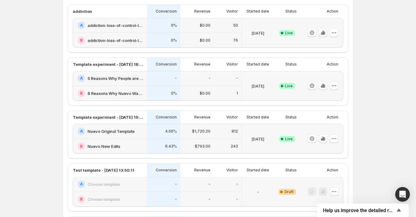
scroll to position [169, 0]
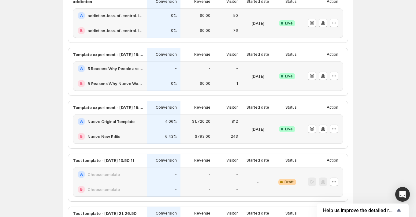
click at [138, 129] on div "B Nuevo New Edits" at bounding box center [110, 136] width 74 height 15
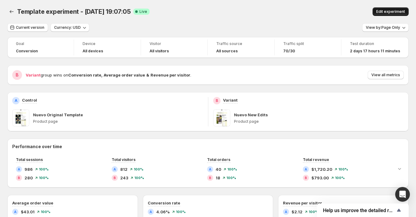
click at [394, 10] on span "Edit experiment" at bounding box center [390, 11] width 29 height 5
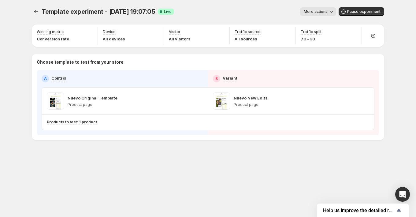
click at [325, 13] on span "More actions" at bounding box center [315, 11] width 24 height 5
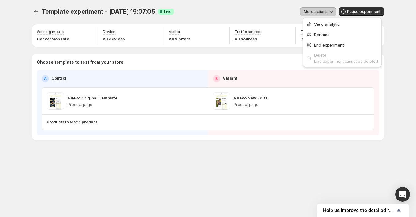
click at [256, 9] on div "More actions" at bounding box center [257, 11] width 157 height 9
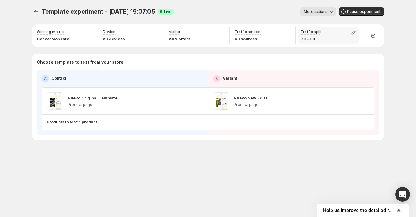
click at [323, 33] on div "Traffic split 70 - 30" at bounding box center [328, 35] width 61 height 17
click at [356, 36] on button "button" at bounding box center [353, 32] width 9 height 9
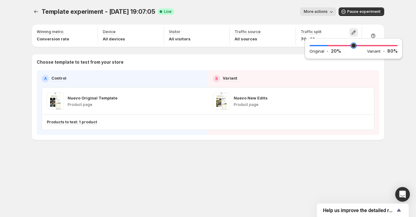
drag, startPoint x: 369, startPoint y: 42, endPoint x: 329, endPoint y: 42, distance: 40.0
click at [329, 42] on input "range" at bounding box center [353, 45] width 88 height 9
type input "**"
click at [328, 47] on input "range" at bounding box center [353, 45] width 88 height 9
click at [240, 5] on div "Template experiment - [DATE] 19:07:05. This page is ready Template experiment -…" at bounding box center [208, 11] width 352 height 23
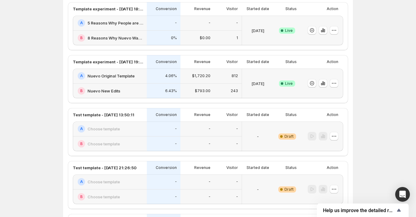
scroll to position [218, 0]
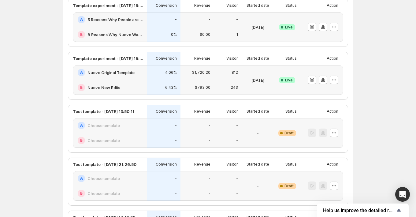
click at [143, 83] on div "B Nuevo New Edits" at bounding box center [110, 87] width 74 height 15
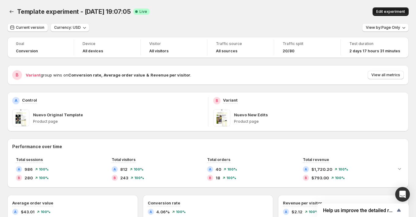
click at [390, 13] on span "Edit experiment" at bounding box center [390, 11] width 29 height 5
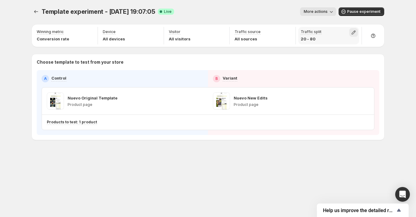
click at [355, 32] on icon "button" at bounding box center [353, 32] width 6 height 6
drag, startPoint x: 329, startPoint y: 46, endPoint x: 240, endPoint y: 45, distance: 89.5
type input "*"
click at [309, 45] on input "range" at bounding box center [353, 45] width 88 height 9
click at [239, 6] on div "Template experiment - [DATE] 19:07:05. This page is ready Template experiment -…" at bounding box center [208, 11] width 352 height 23
